Goal: Task Accomplishment & Management: Manage account settings

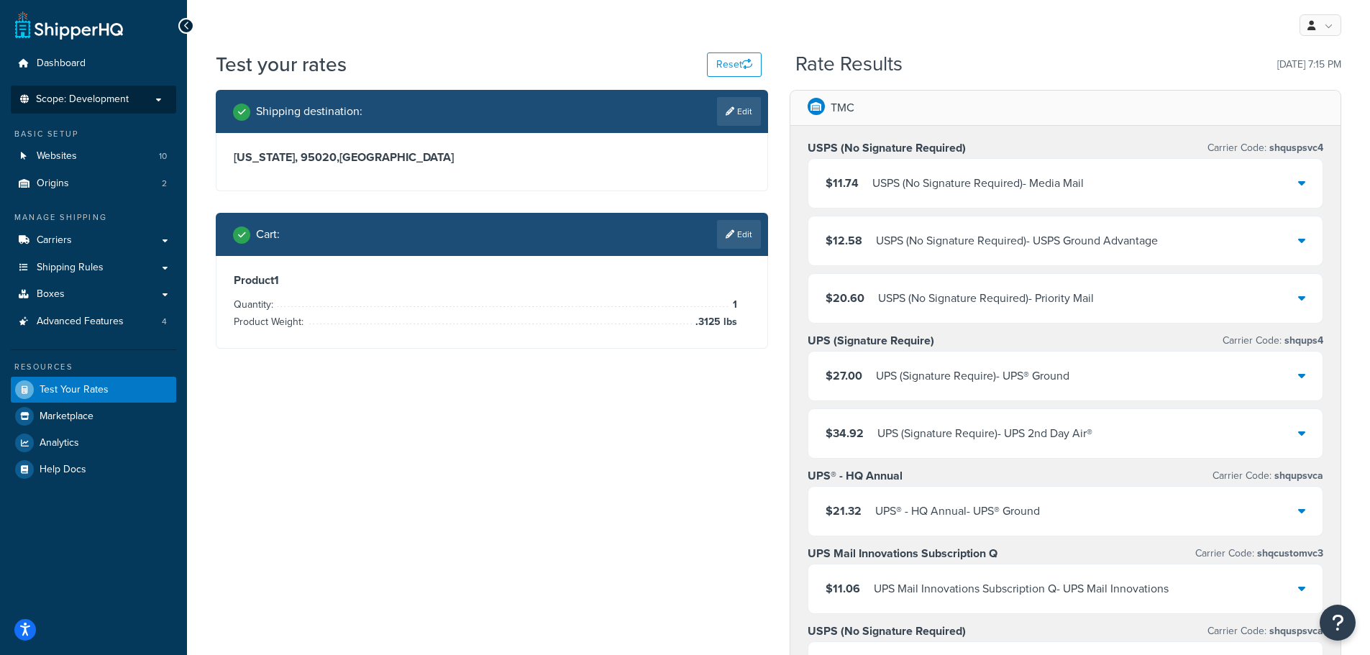
click at [91, 106] on span "Scope: Development" at bounding box center [82, 99] width 93 height 12
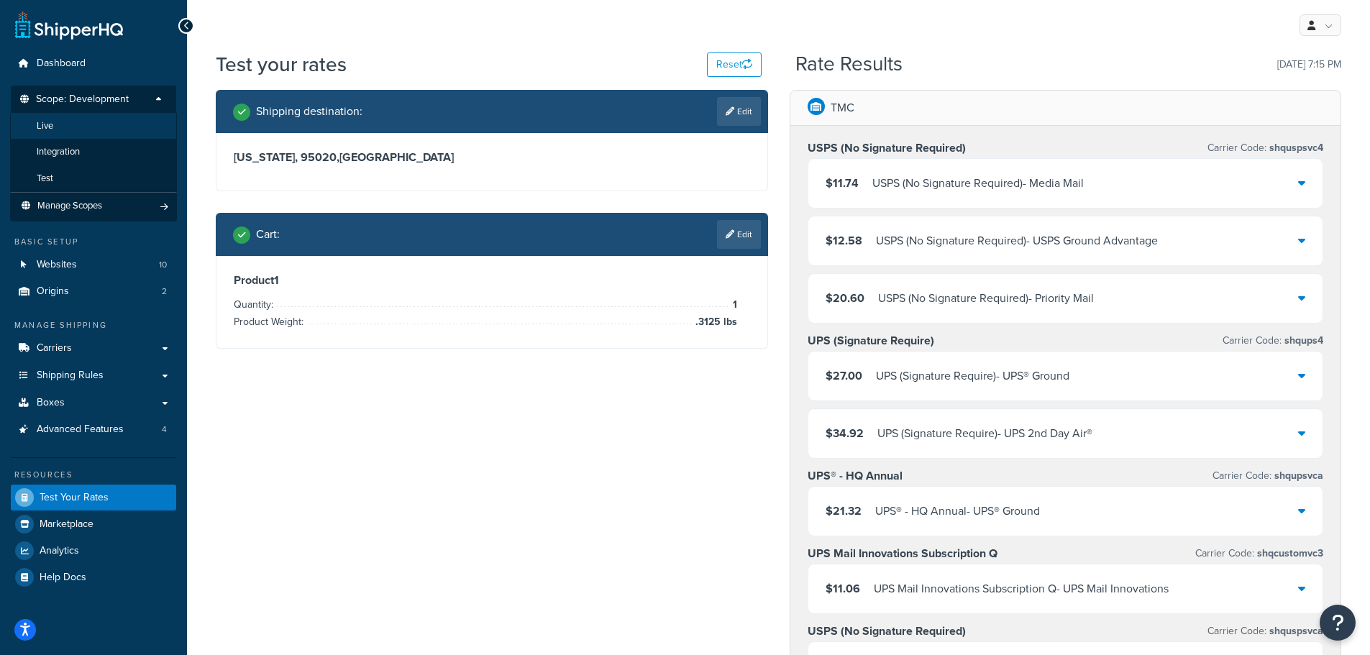
click at [97, 124] on li "Live" at bounding box center [93, 126] width 167 height 27
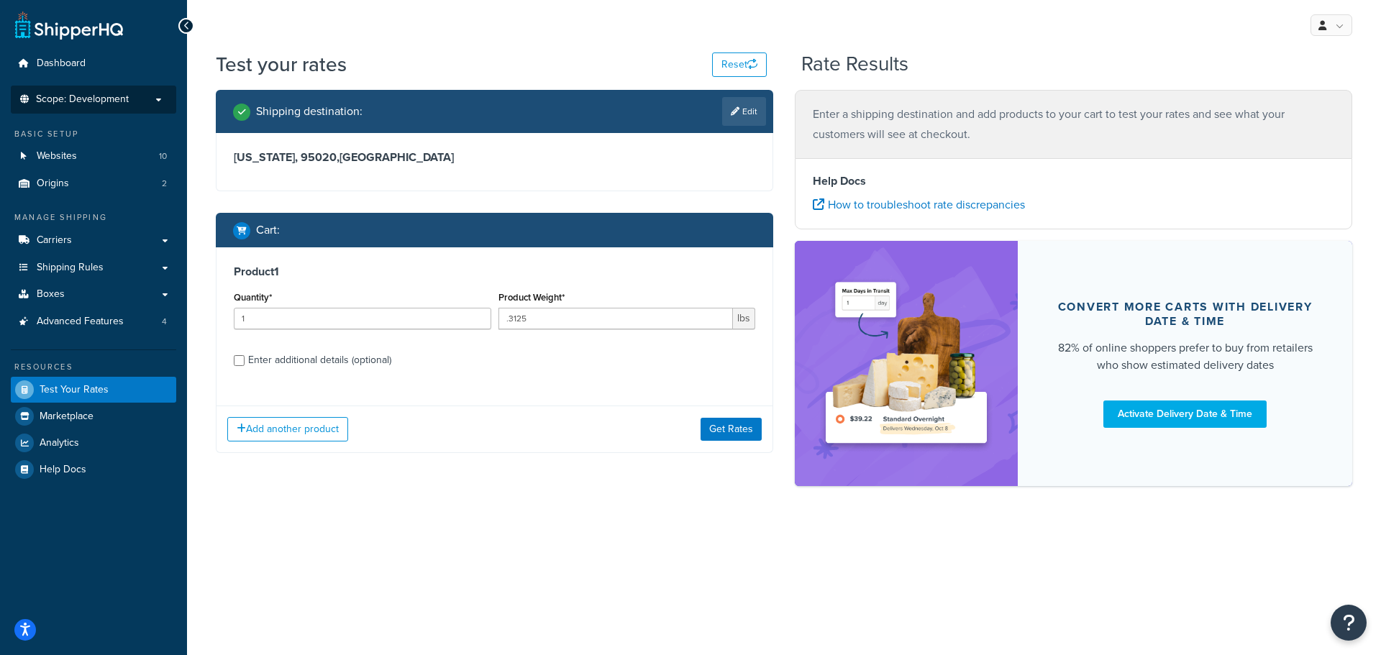
click at [83, 94] on span "Scope: Development" at bounding box center [82, 99] width 93 height 12
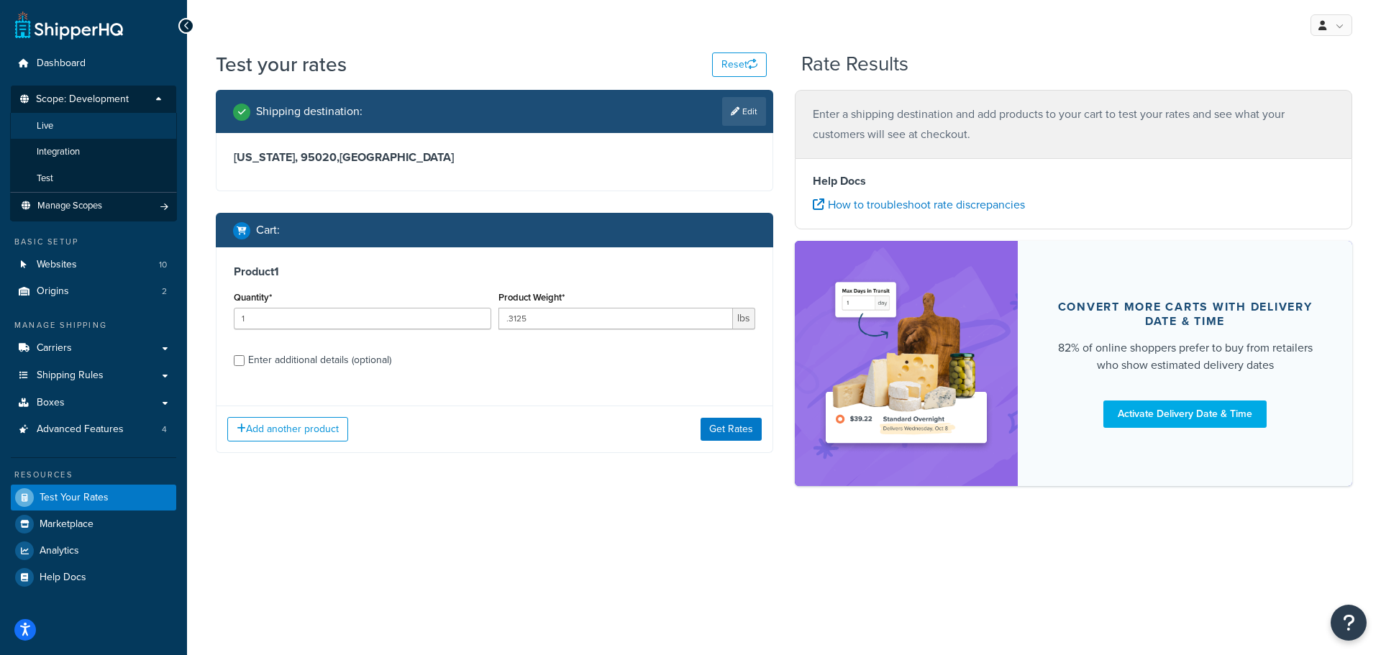
click at [79, 121] on li "Live" at bounding box center [93, 126] width 167 height 27
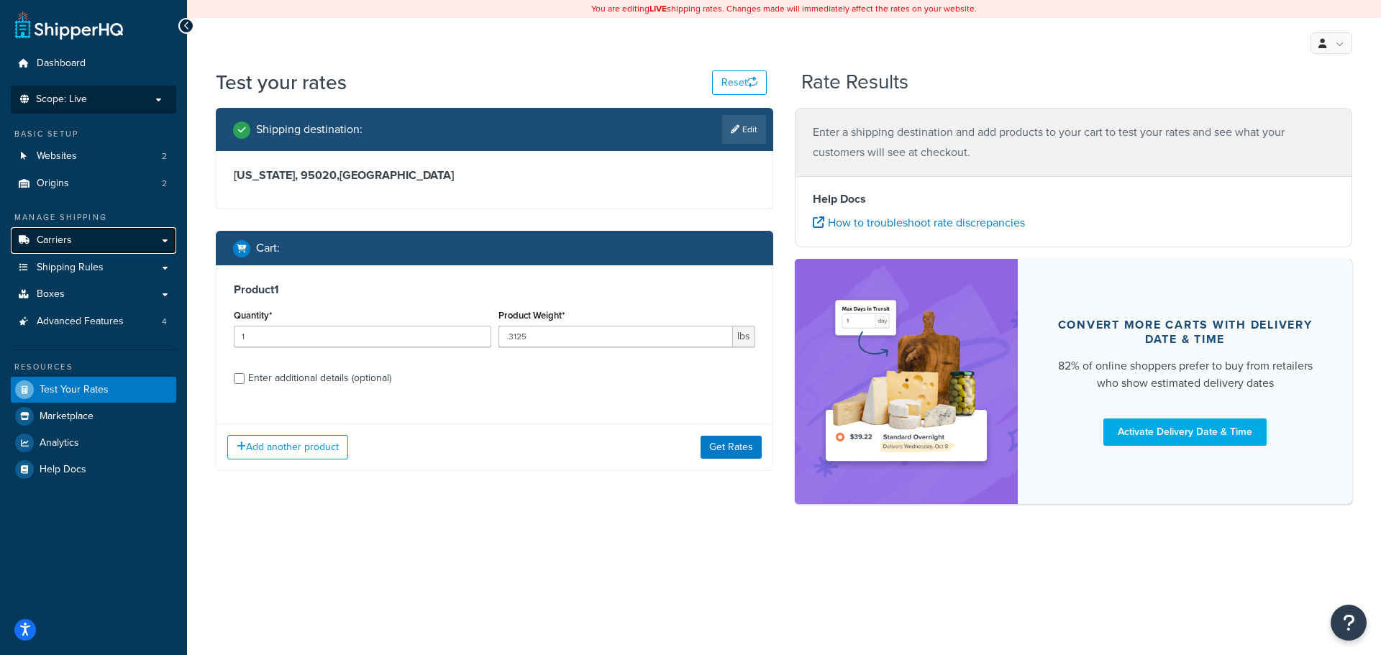
click at [64, 236] on span "Carriers" at bounding box center [54, 240] width 35 height 12
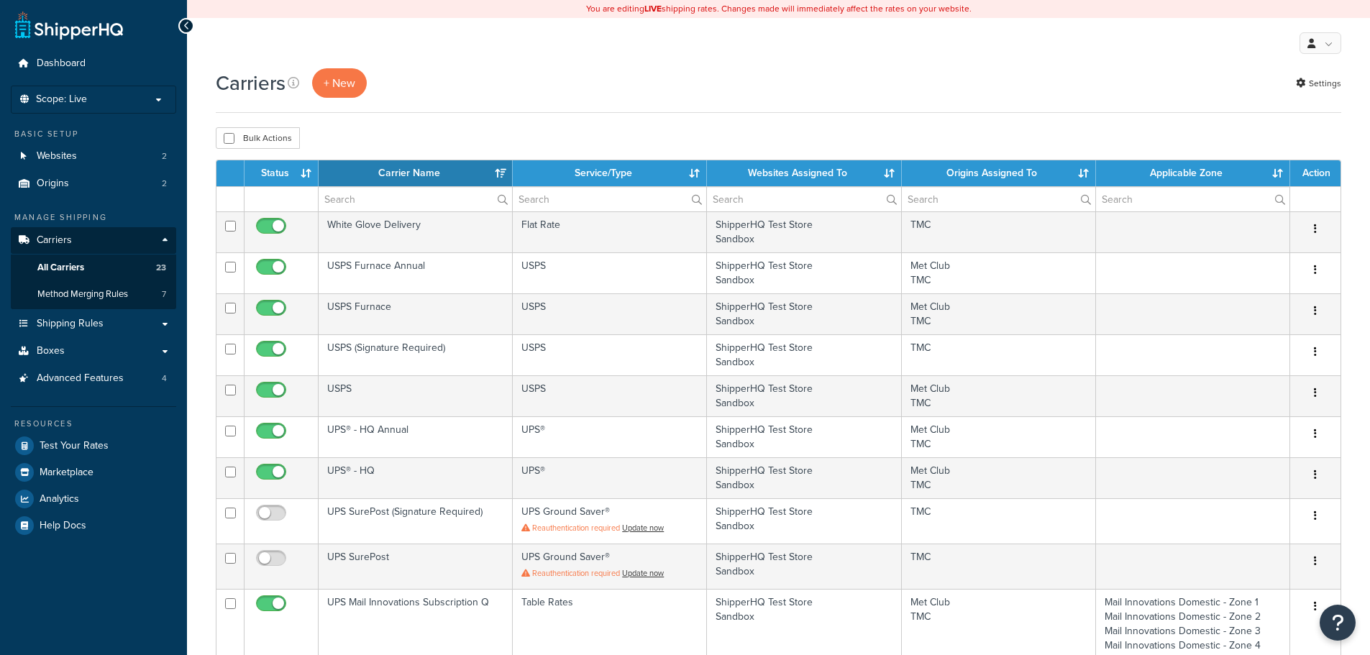
select select "15"
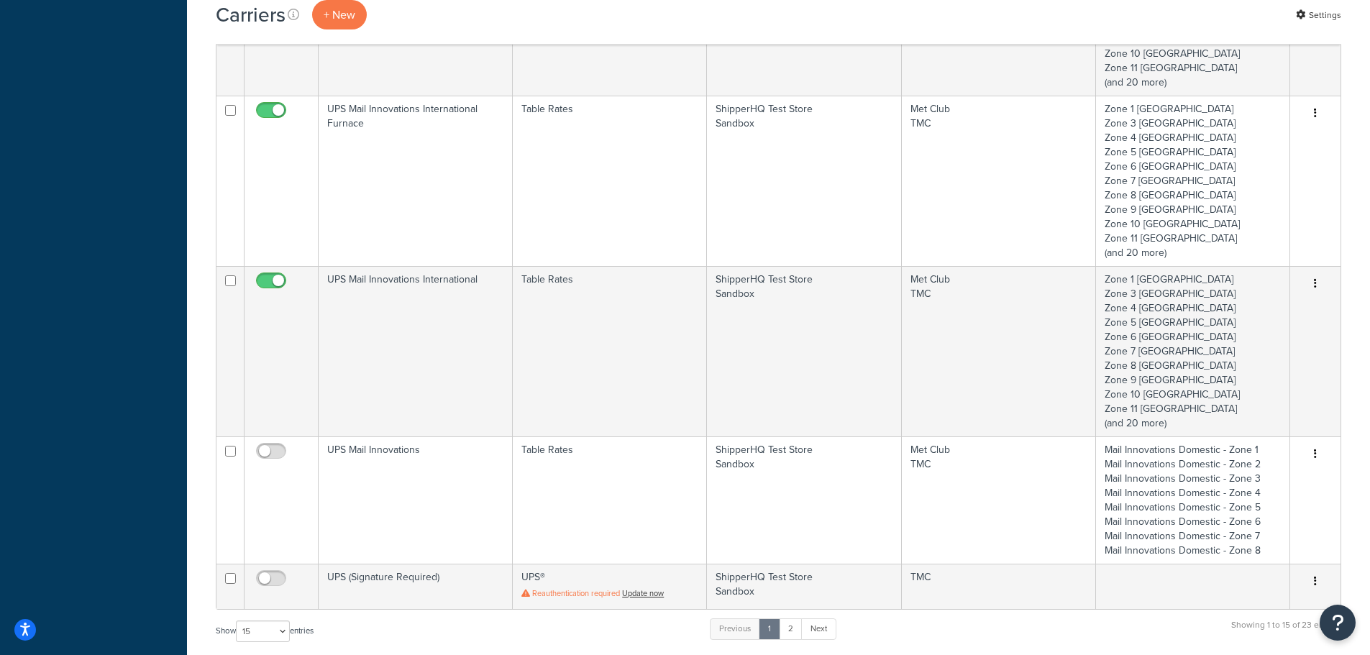
scroll to position [1150, 0]
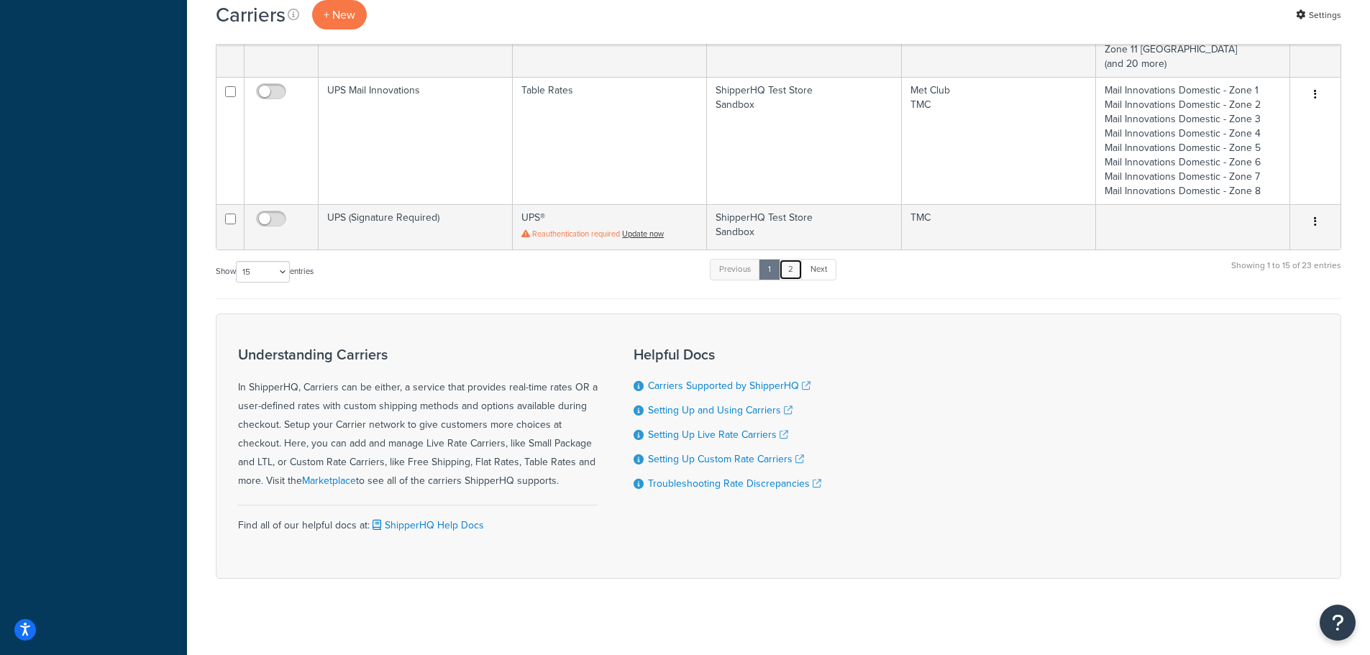
click at [797, 271] on link "2" at bounding box center [791, 270] width 24 height 22
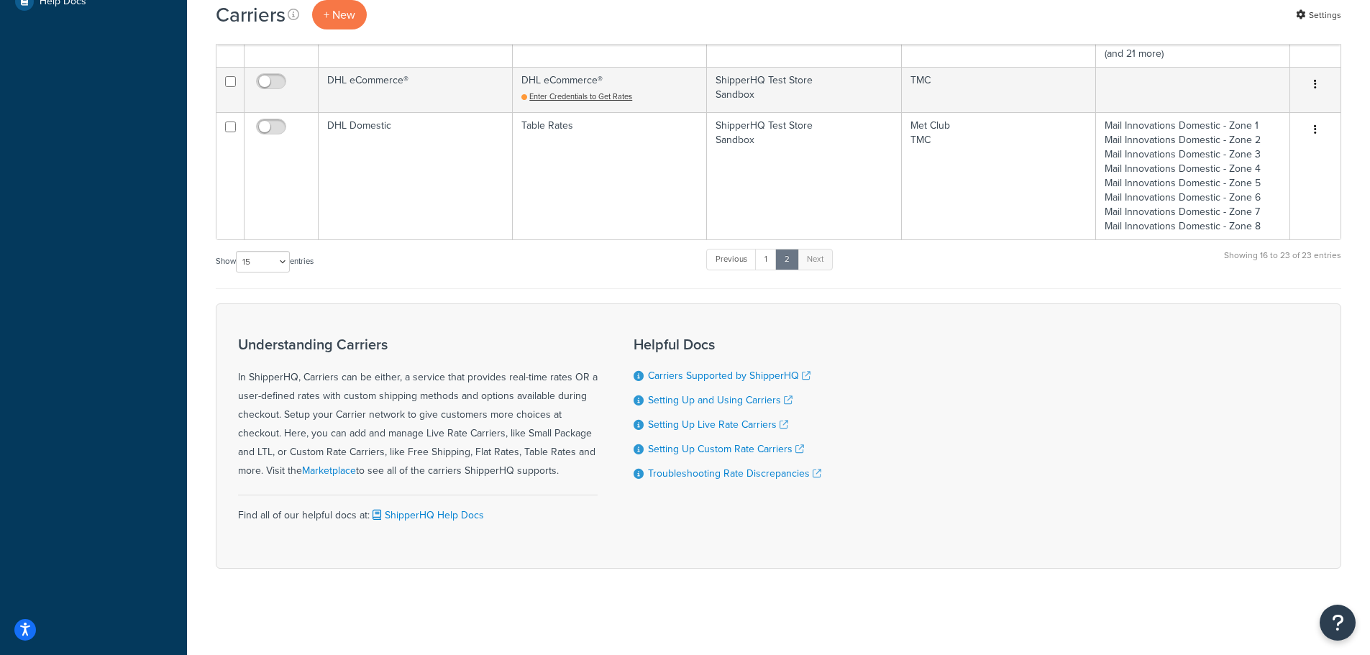
scroll to position [525, 0]
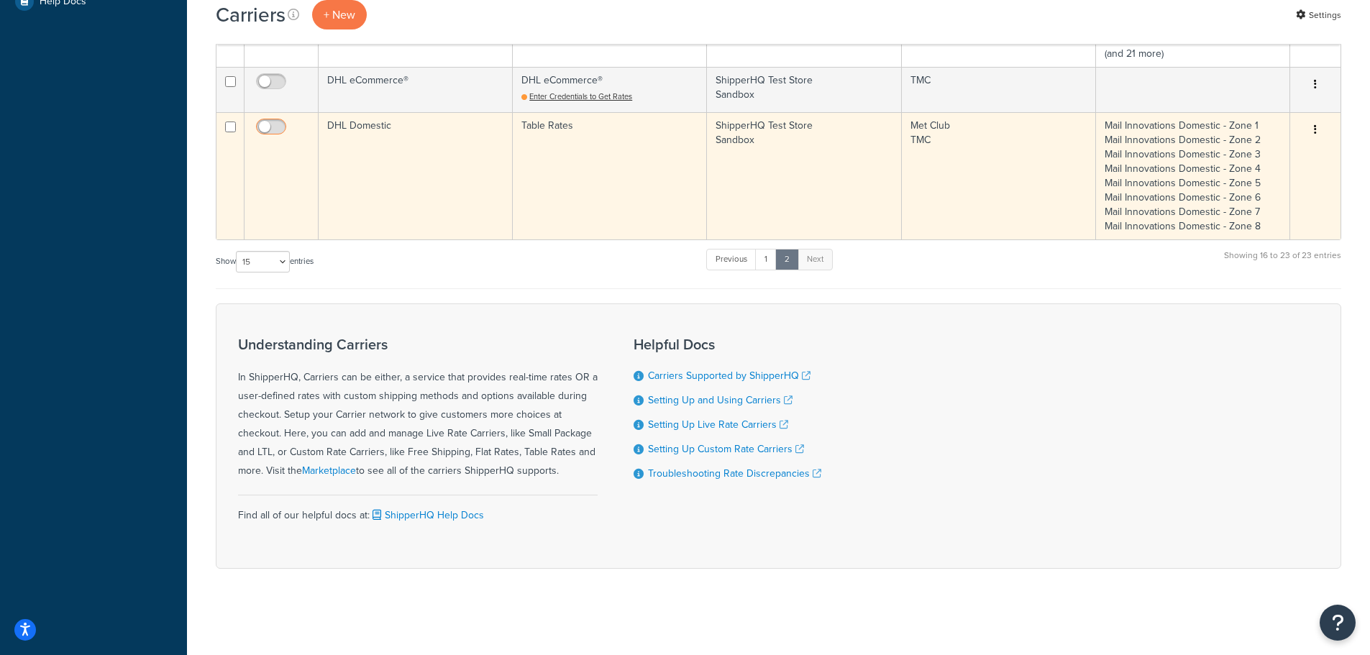
click at [277, 129] on input "checkbox" at bounding box center [273, 131] width 40 height 18
checkbox input "true"
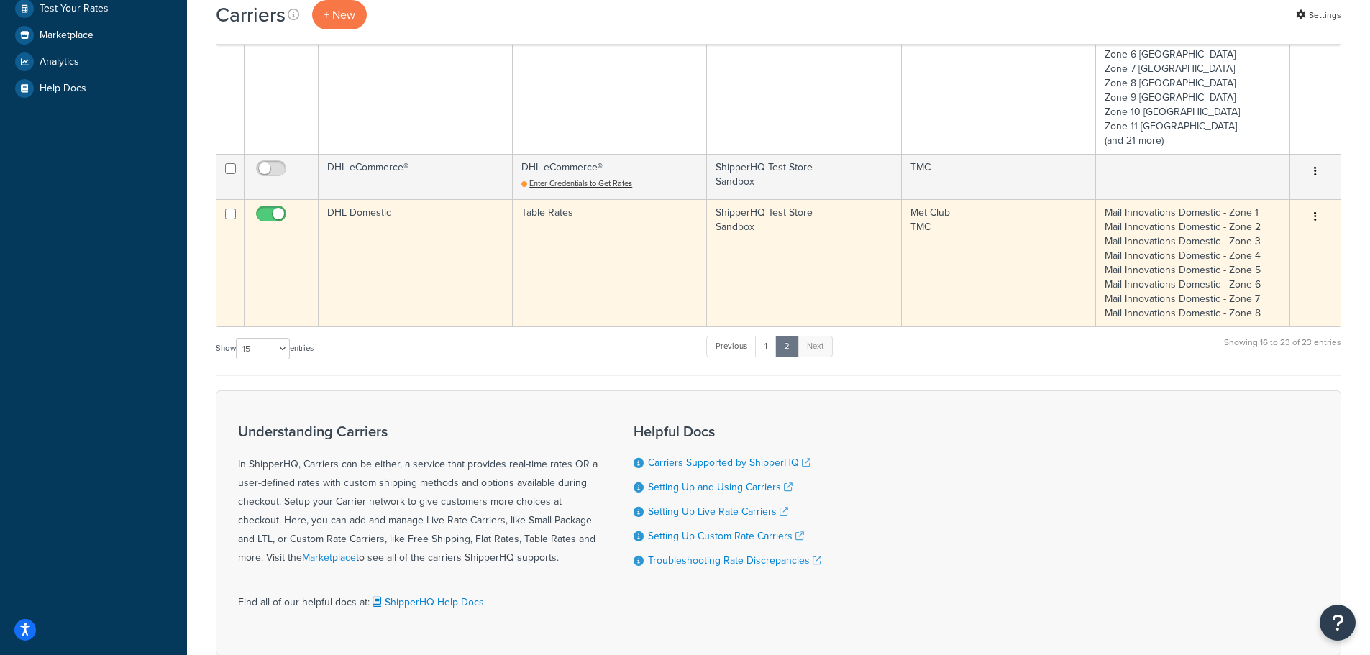
scroll to position [309, 0]
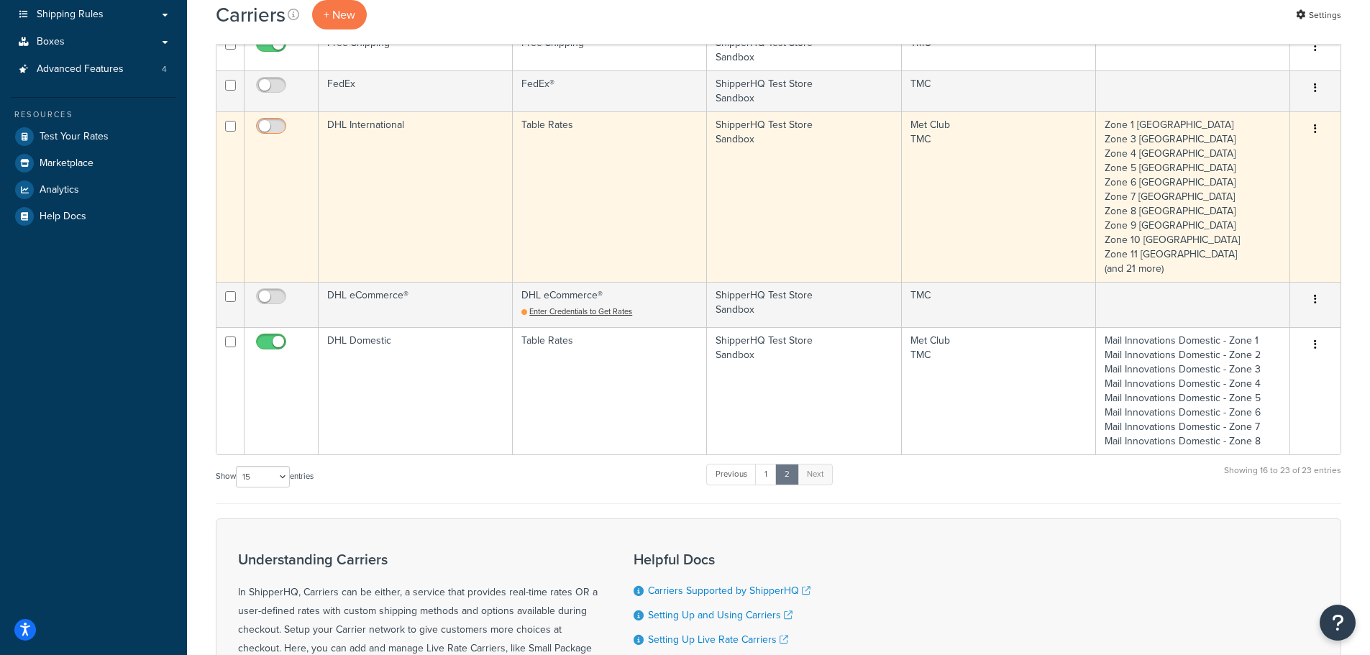
click at [273, 122] on input "checkbox" at bounding box center [273, 130] width 40 height 18
checkbox input "true"
